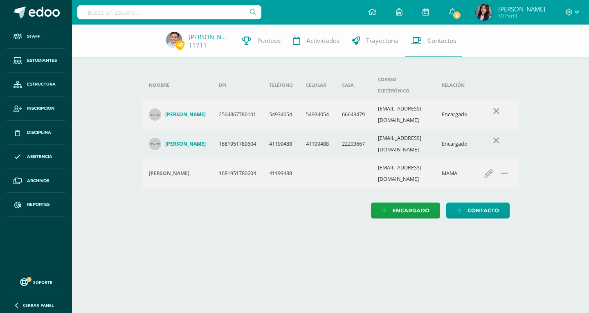
click at [171, 18] on input "text" at bounding box center [169, 12] width 184 height 14
click at [163, 14] on input "text" at bounding box center [169, 12] width 184 height 14
type input "Sara carrera"
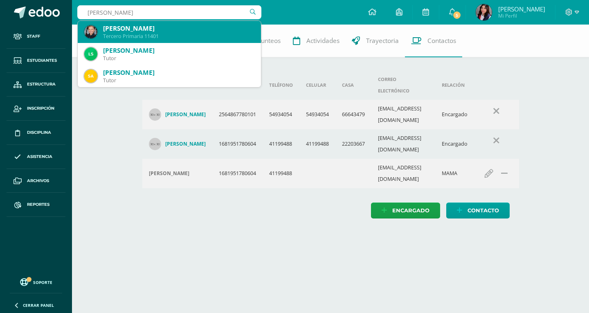
click at [153, 41] on div "Sara Valentina Carrera Soto Tercero Primaria 11401" at bounding box center [169, 32] width 170 height 22
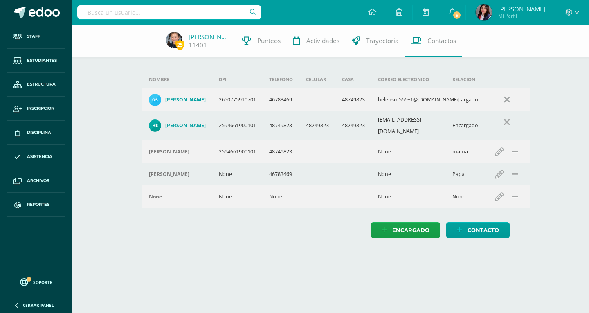
click at [209, 18] on input "text" at bounding box center [169, 12] width 184 height 14
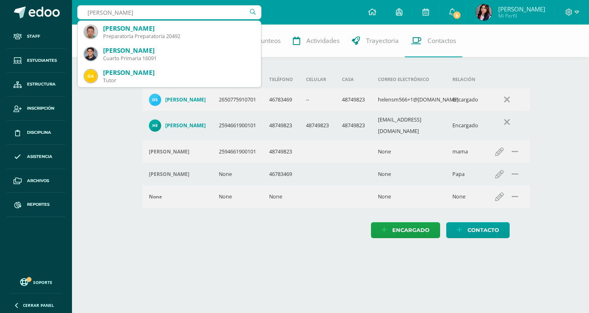
type input "Gabriel Aguila"
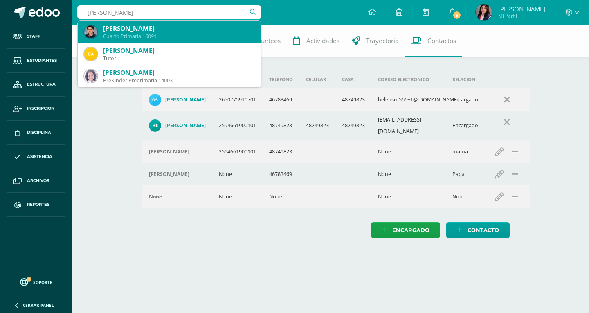
click at [205, 27] on div "GABRIEL ANTONIO AGUILAR AYALA" at bounding box center [178, 28] width 151 height 9
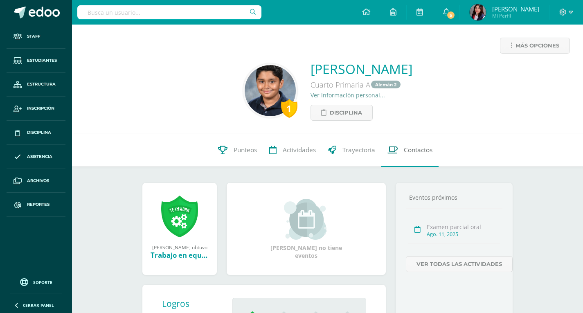
click at [423, 150] on span "Contactos" at bounding box center [418, 150] width 29 height 9
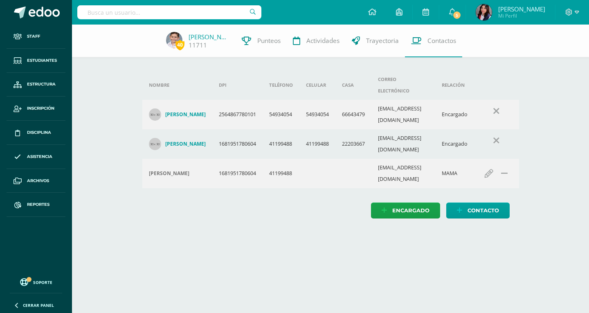
click at [154, 18] on input "text" at bounding box center [169, 12] width 184 height 14
type input "[PERSON_NAME]"
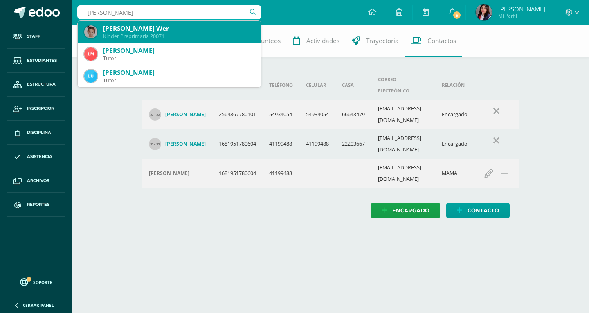
click at [162, 29] on div "Martina Mazariegos Wer" at bounding box center [178, 28] width 151 height 9
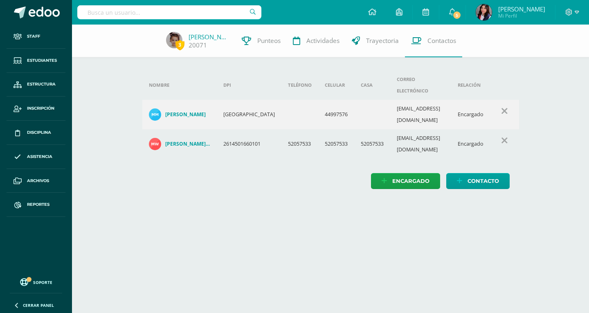
click at [114, 18] on input "text" at bounding box center [169, 12] width 184 height 14
click at [144, 17] on input "text" at bounding box center [169, 12] width 184 height 14
type input "Luna"
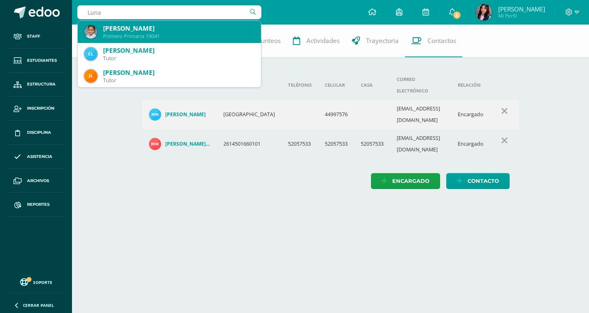
click at [148, 38] on div "Primero Primaria 19041" at bounding box center [178, 36] width 151 height 7
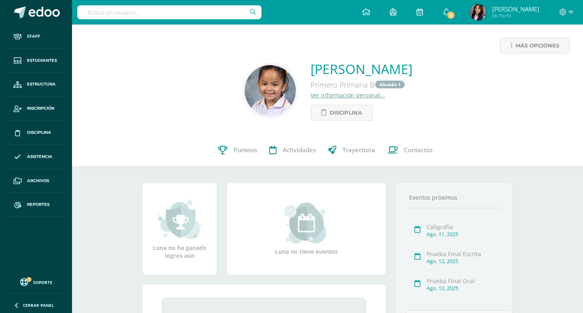
click at [149, 14] on input "text" at bounding box center [169, 12] width 184 height 14
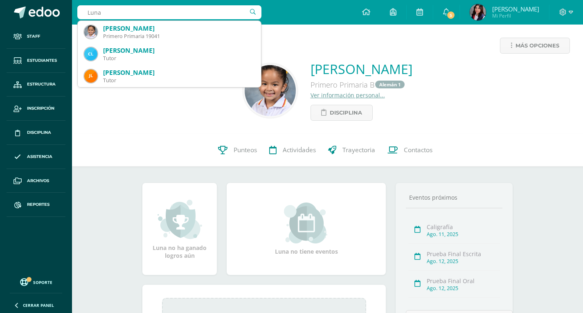
type input "Luna"
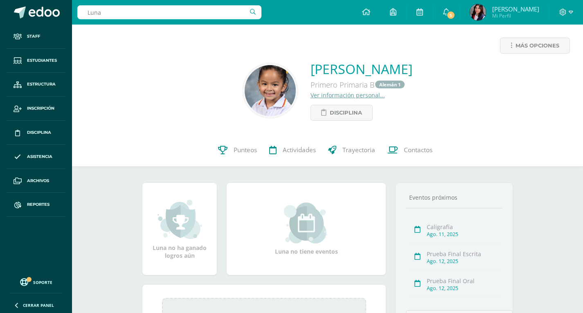
click at [461, 99] on div "Luna Torres Guzmán Primero Primaria B Alemán 1 Ver información personal... Disc…" at bounding box center [328, 90] width 498 height 61
click at [432, 155] on link "Contactos" at bounding box center [409, 150] width 57 height 33
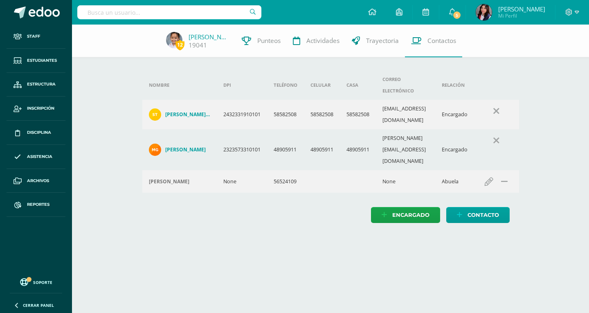
drag, startPoint x: 175, startPoint y: 12, endPoint x: 182, endPoint y: 5, distance: 9.8
click at [176, 10] on input "text" at bounding box center [169, 12] width 184 height 14
type input "[PERSON_NAME]"
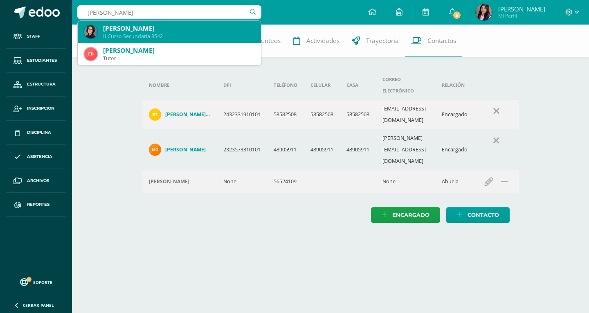
click at [182, 31] on div "[PERSON_NAME]" at bounding box center [178, 28] width 151 height 9
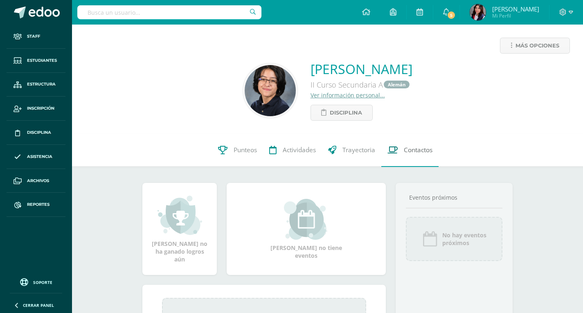
click at [413, 148] on span "Contactos" at bounding box center [418, 150] width 29 height 9
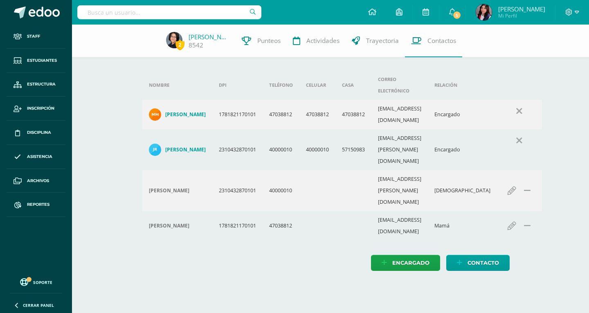
click at [153, 11] on input "text" at bounding box center [169, 12] width 184 height 14
click at [111, 17] on input "text" at bounding box center [169, 12] width 184 height 14
type input "H"
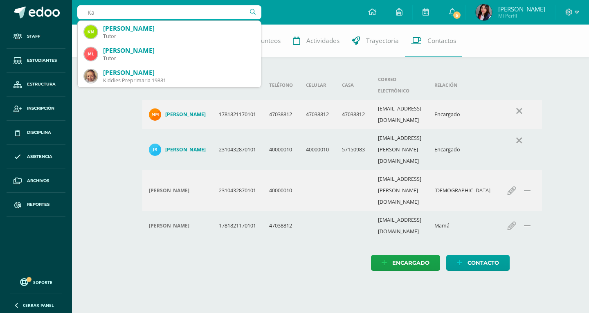
type input "K"
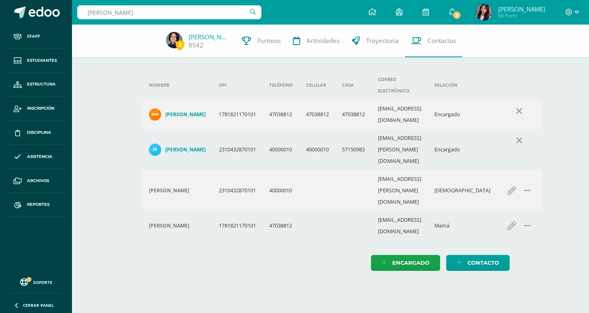
type input "Pappa"
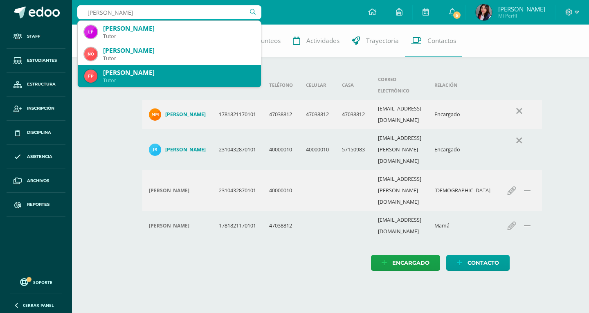
scroll to position [82, 0]
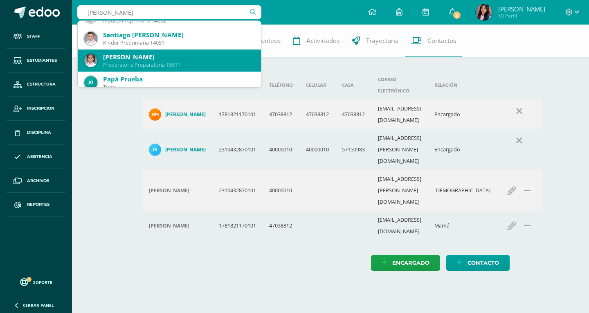
click at [161, 67] on div "Preparatoria Preparatoria 15011" at bounding box center [178, 64] width 151 height 7
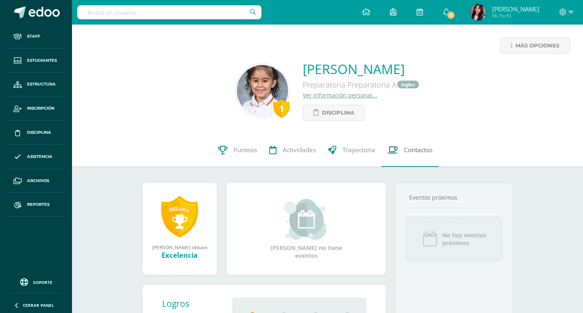
click at [403, 154] on link "Contactos" at bounding box center [409, 150] width 57 height 33
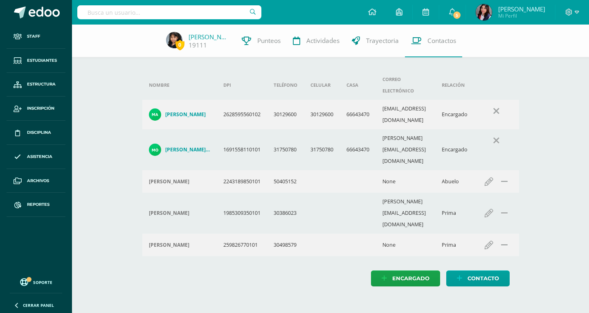
click at [216, 14] on input "text" at bounding box center [169, 12] width 184 height 14
type input "Sagastume"
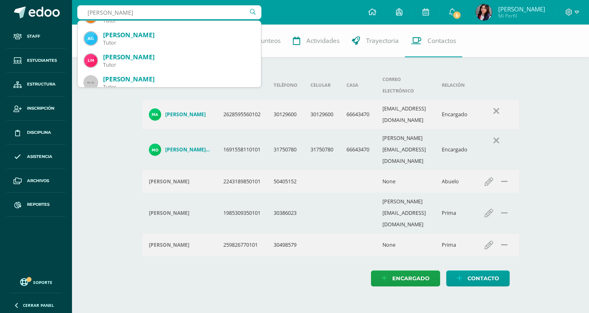
scroll to position [164, 0]
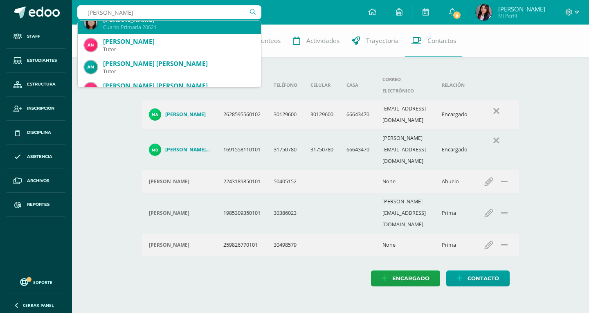
click at [177, 30] on div "Cuarto Primaria 20621" at bounding box center [178, 27] width 151 height 7
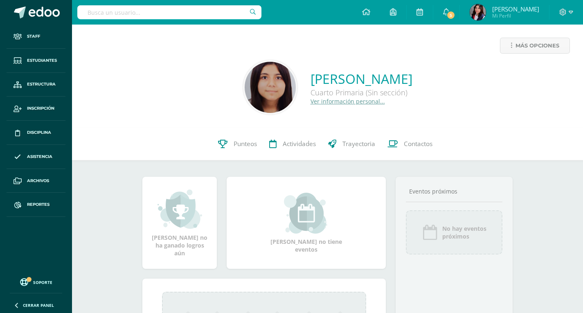
click at [310, 103] on link "Ver información personal..." at bounding box center [347, 101] width 74 height 8
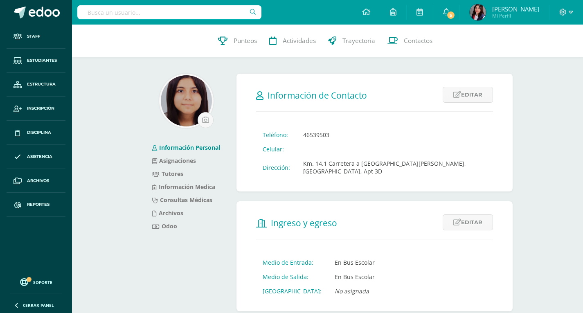
click at [202, 146] on link "Información Personal" at bounding box center [186, 148] width 68 height 8
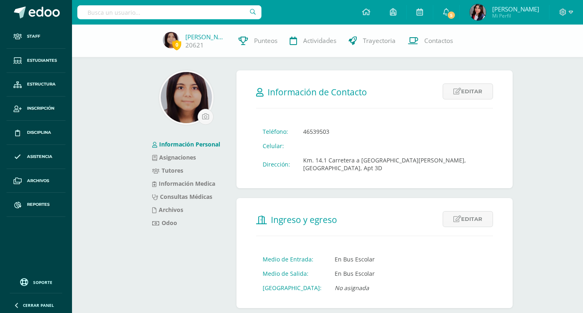
click at [185, 90] on img at bounding box center [186, 97] width 51 height 51
click at [191, 36] on link "Sofía Sagastume" at bounding box center [205, 37] width 41 height 8
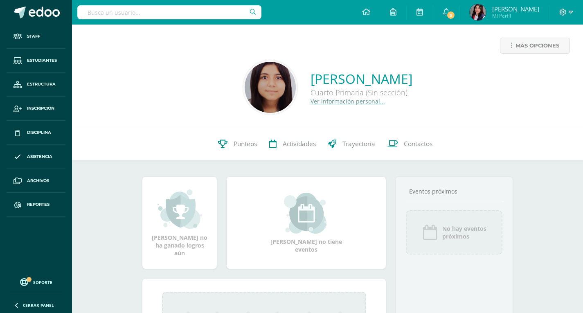
click at [107, 0] on div at bounding box center [169, 12] width 184 height 25
click at [112, 14] on input "text" at bounding box center [169, 12] width 184 height 14
click at [113, 16] on input "text" at bounding box center [169, 12] width 184 height 14
type input "[PERSON_NAME]"
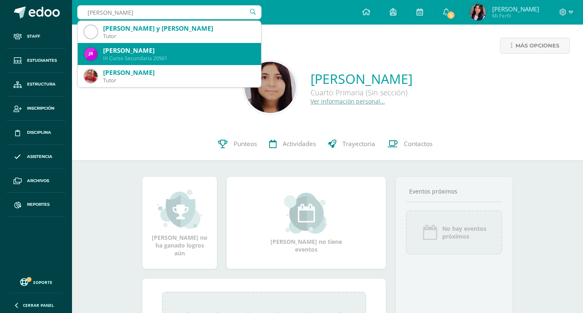
click at [173, 51] on div "[PERSON_NAME]" at bounding box center [178, 50] width 151 height 9
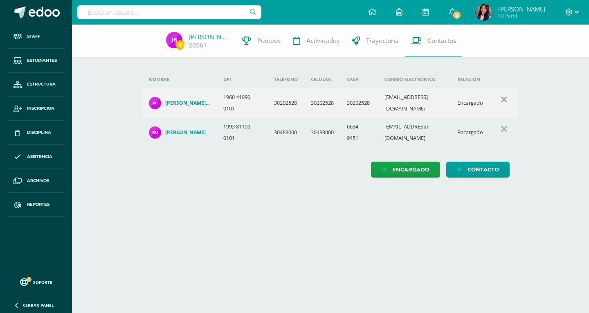
click at [111, 16] on input "text" at bounding box center [169, 12] width 184 height 14
type input "Adira"
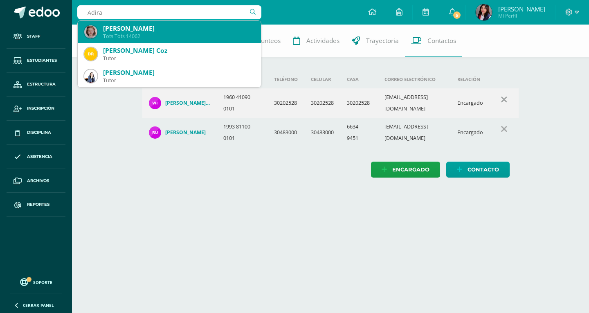
click at [142, 40] on div "Adira Mae Aparicio de Beausset Tots Tots 14062" at bounding box center [169, 32] width 170 height 22
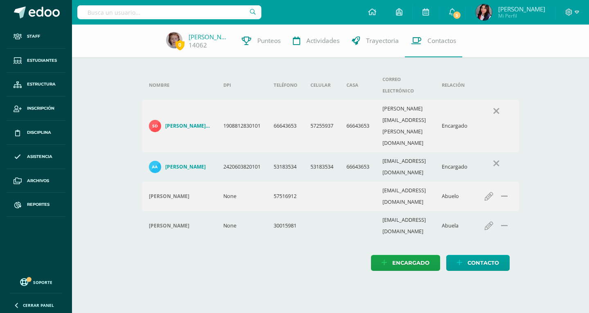
click at [193, 8] on input "text" at bounding box center [169, 12] width 184 height 14
click at [196, 17] on input "text" at bounding box center [169, 12] width 184 height 14
type input "Isabella Perez"
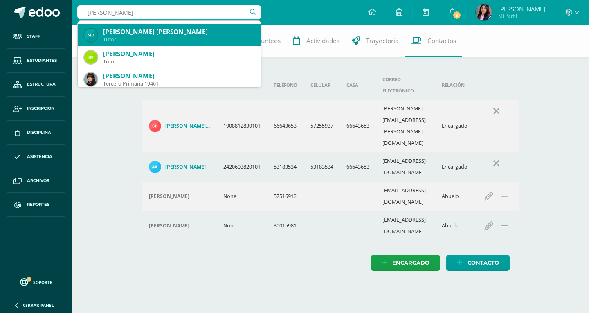
scroll to position [82, 0]
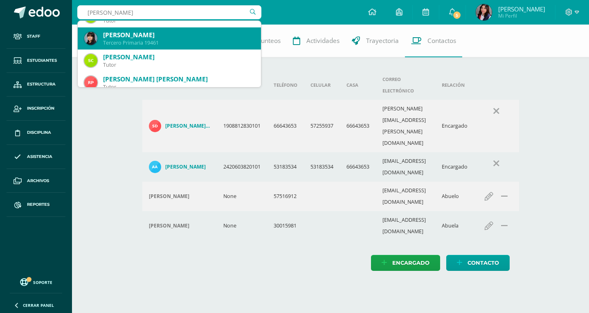
click at [188, 47] on div "Isabella María Pérez González Tercero Primaria 19461" at bounding box center [169, 38] width 170 height 22
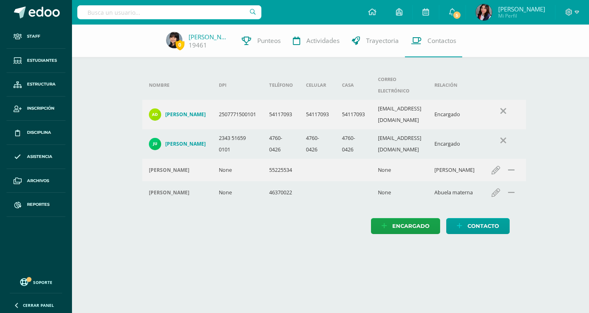
drag, startPoint x: 232, startPoint y: 16, endPoint x: 242, endPoint y: 21, distance: 11.3
click at [234, 17] on input "text" at bounding box center [169, 12] width 184 height 14
type input "A"
type input "[PERSON_NAME]"
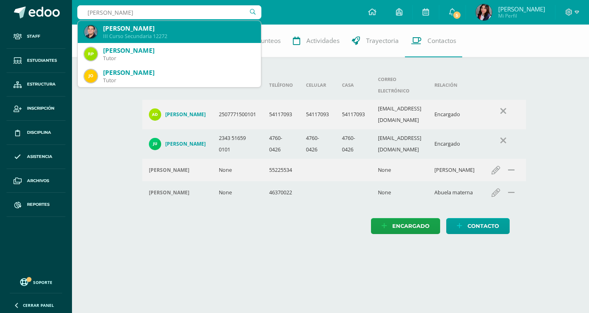
click at [230, 29] on div "[PERSON_NAME]" at bounding box center [178, 28] width 151 height 9
